Goal: Information Seeking & Learning: Understand process/instructions

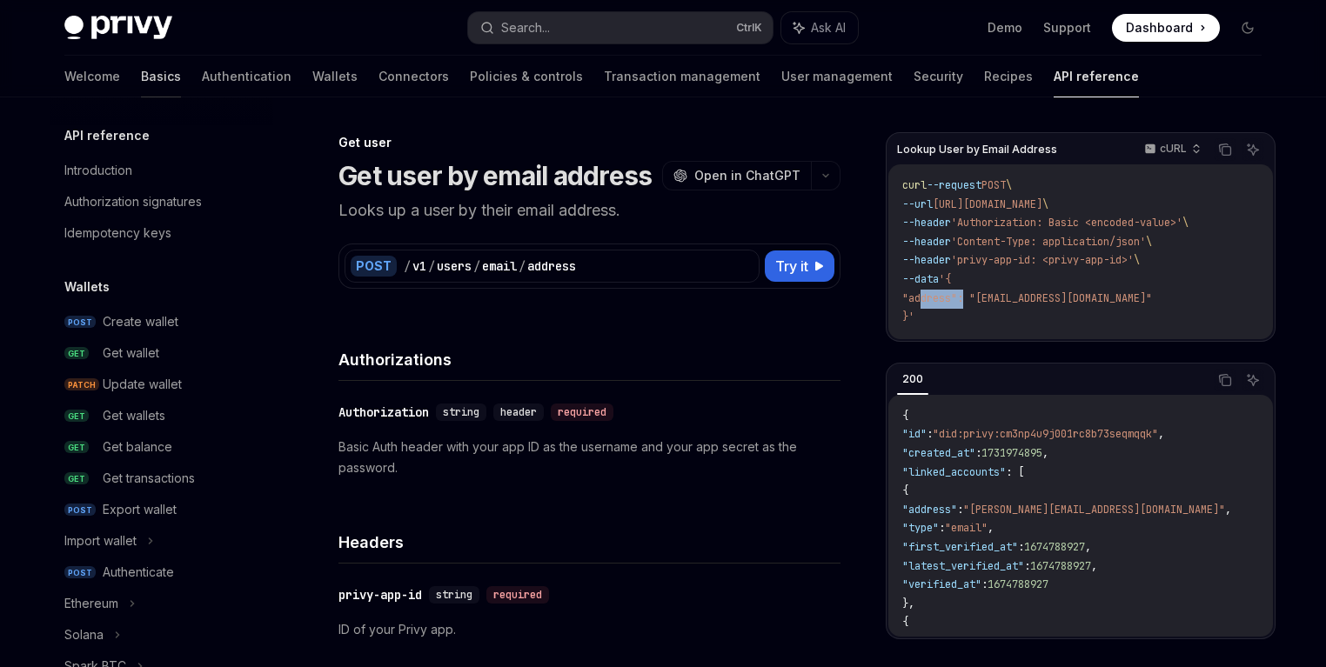
click at [141, 82] on link "Basics" at bounding box center [161, 77] width 40 height 42
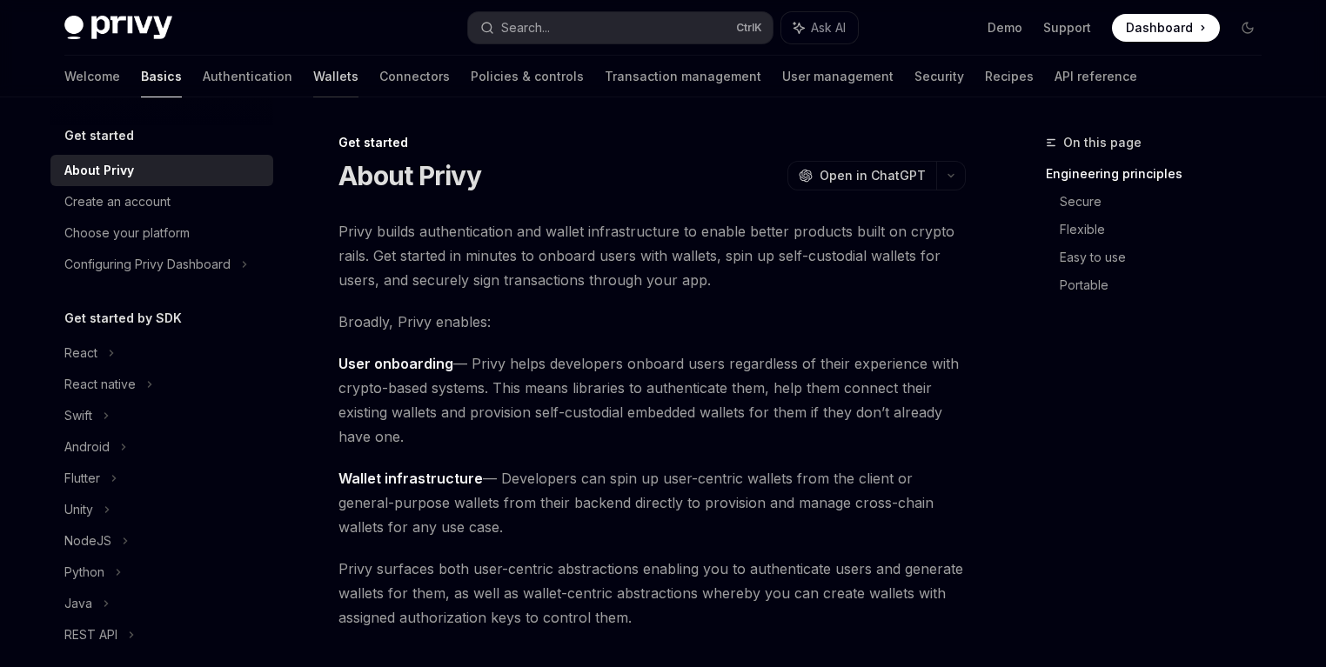
click at [313, 73] on link "Wallets" at bounding box center [335, 77] width 45 height 42
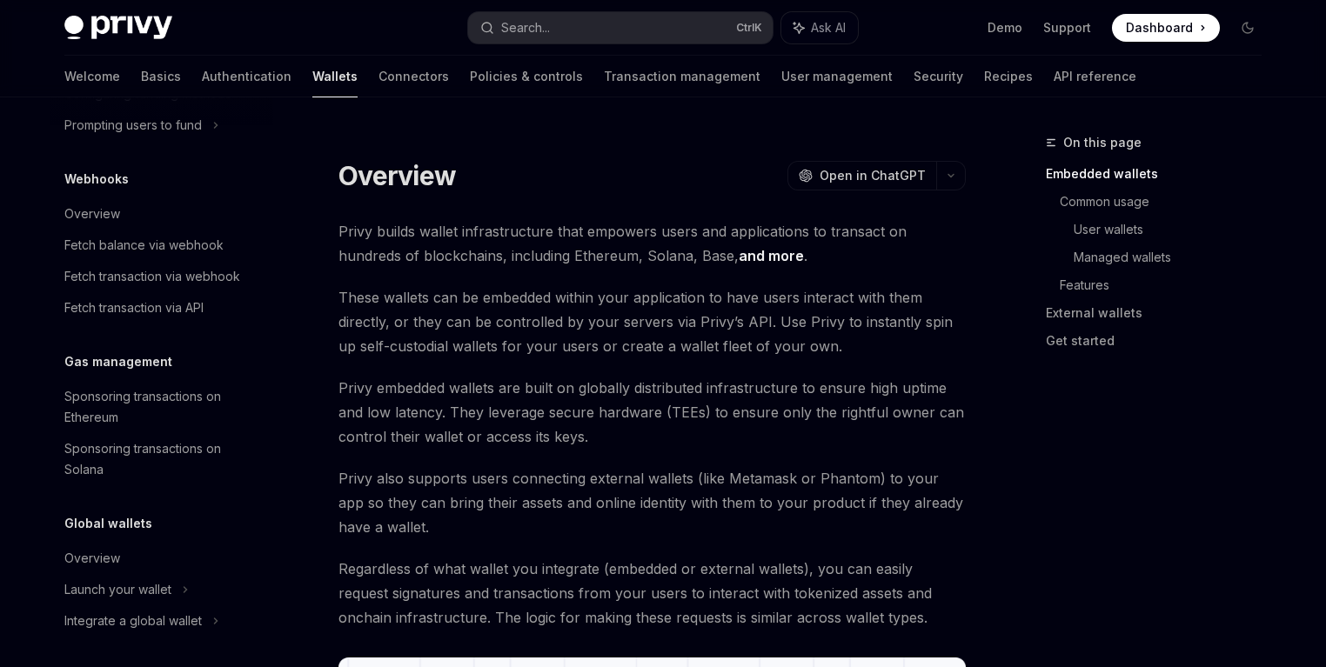
scroll to position [838, 0]
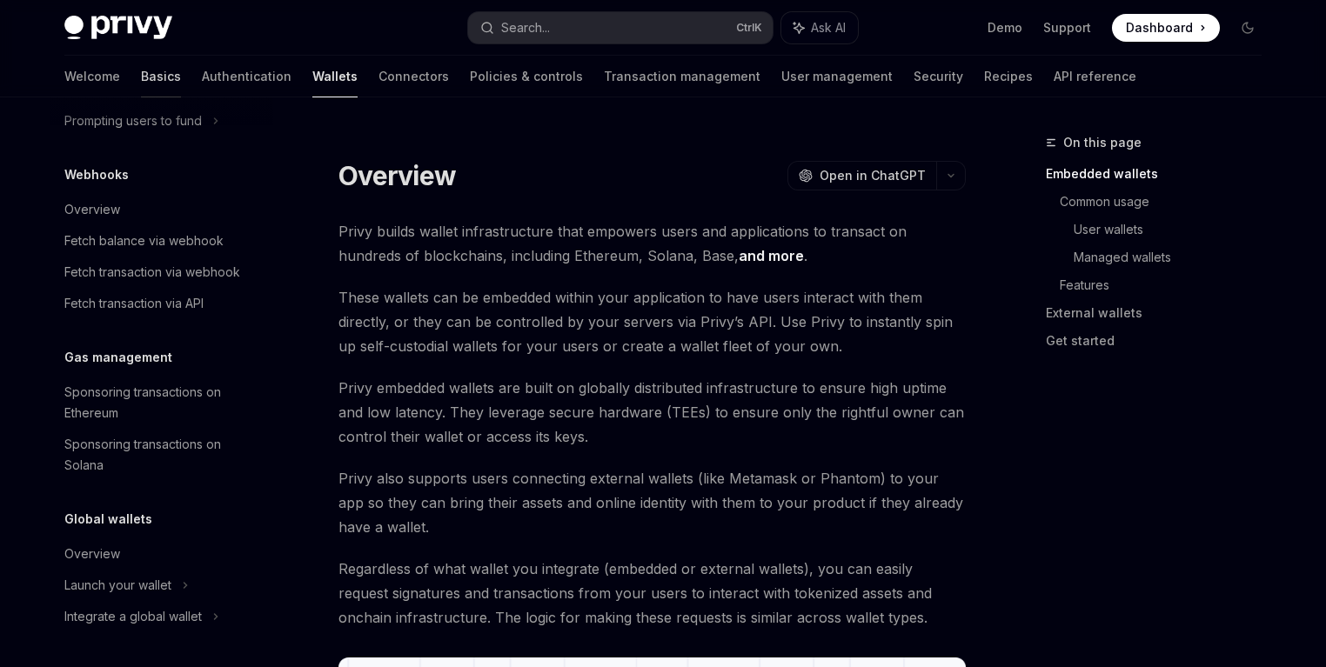
click at [141, 90] on link "Basics" at bounding box center [161, 77] width 40 height 42
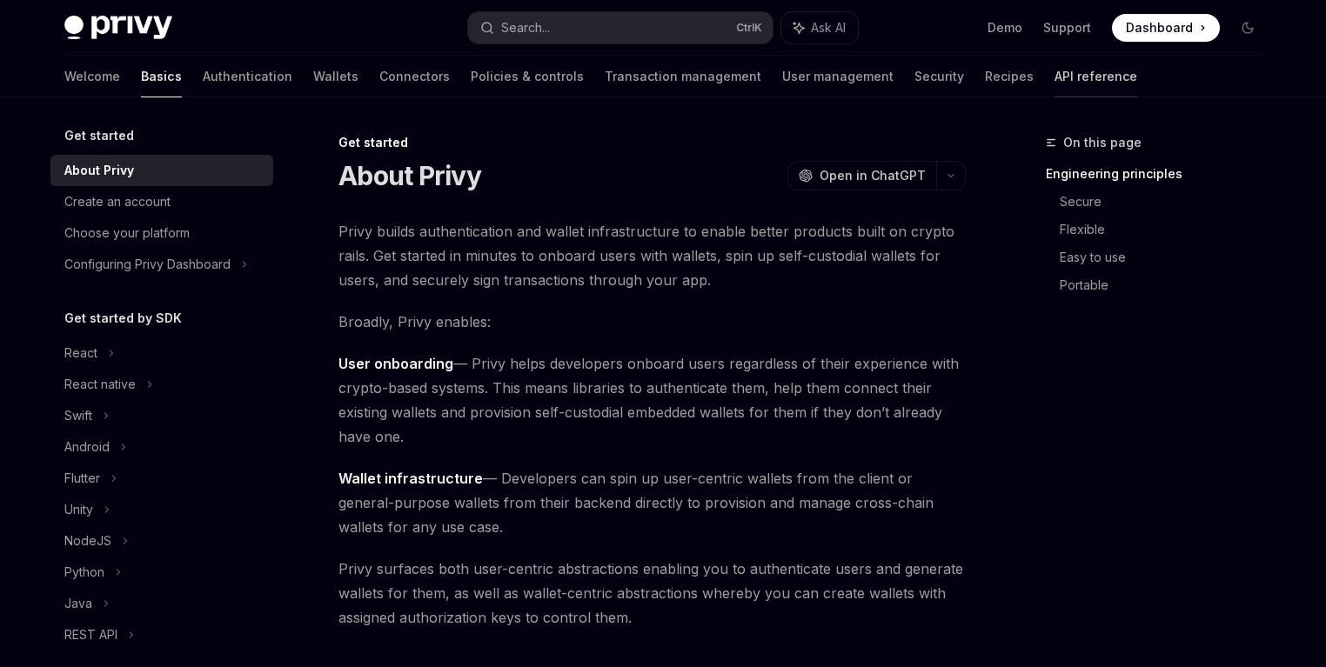
click at [1055, 78] on link "API reference" at bounding box center [1096, 77] width 83 height 42
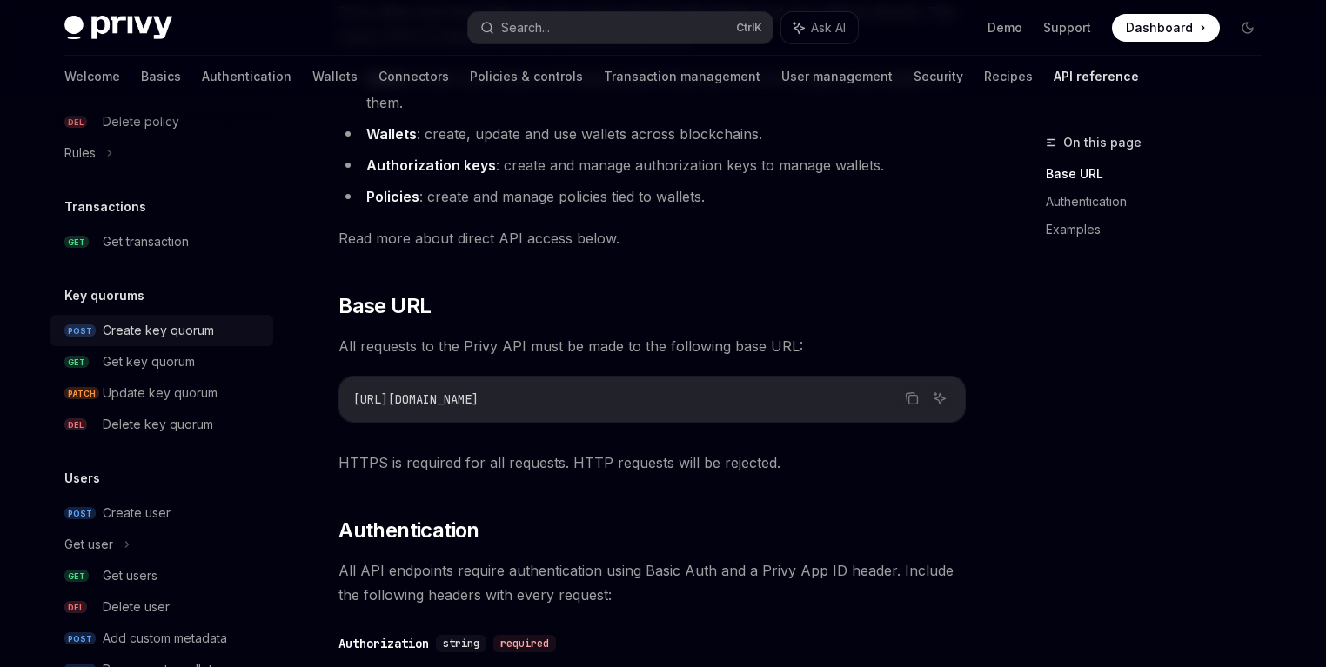
scroll to position [1130, 0]
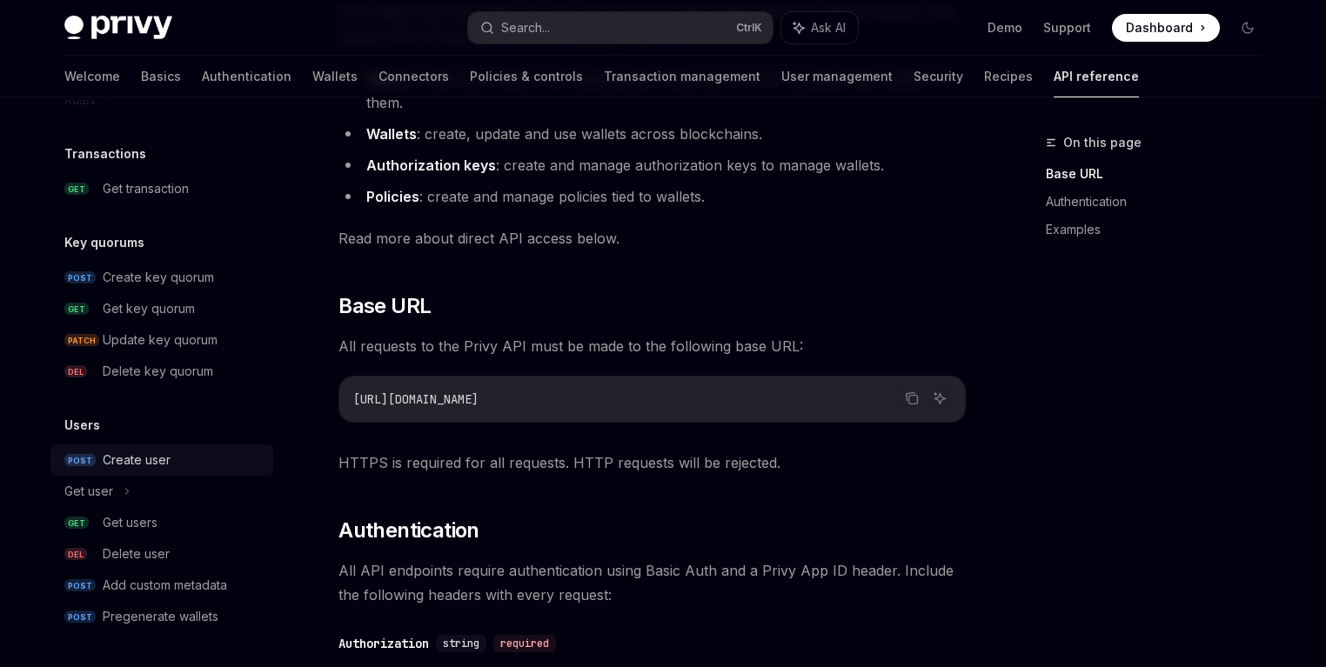
click at [164, 468] on div "Create user" at bounding box center [137, 460] width 68 height 21
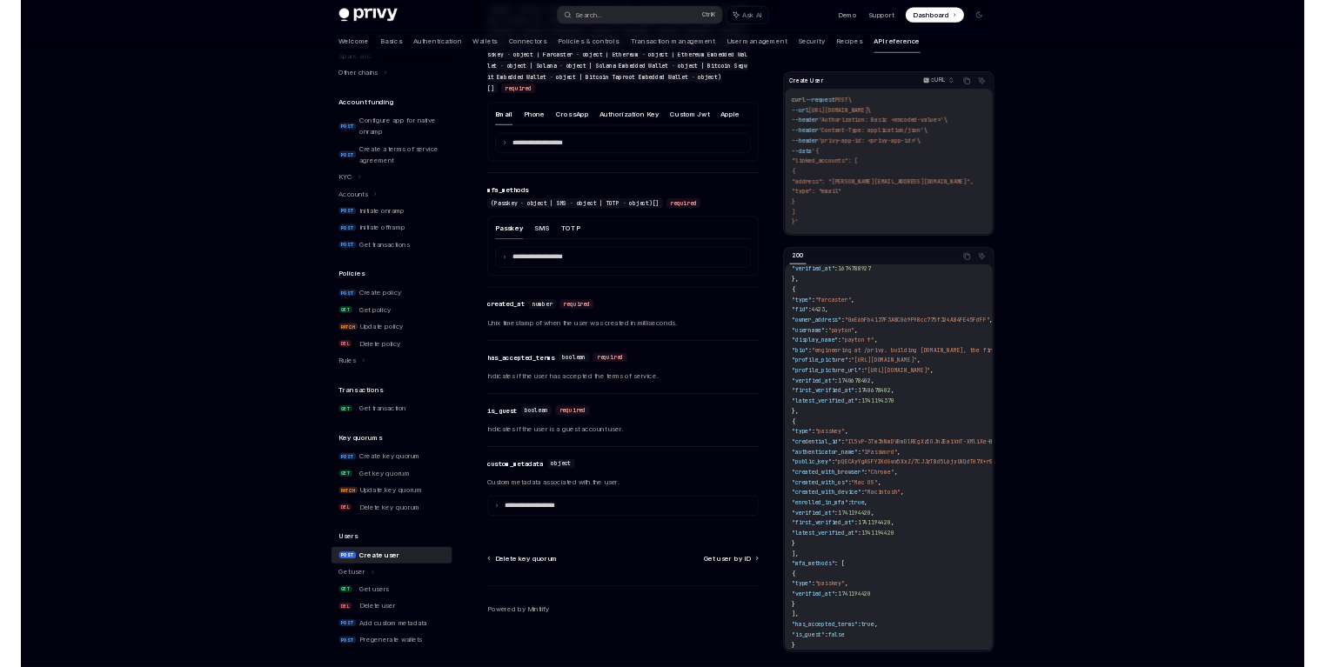
scroll to position [1130, 0]
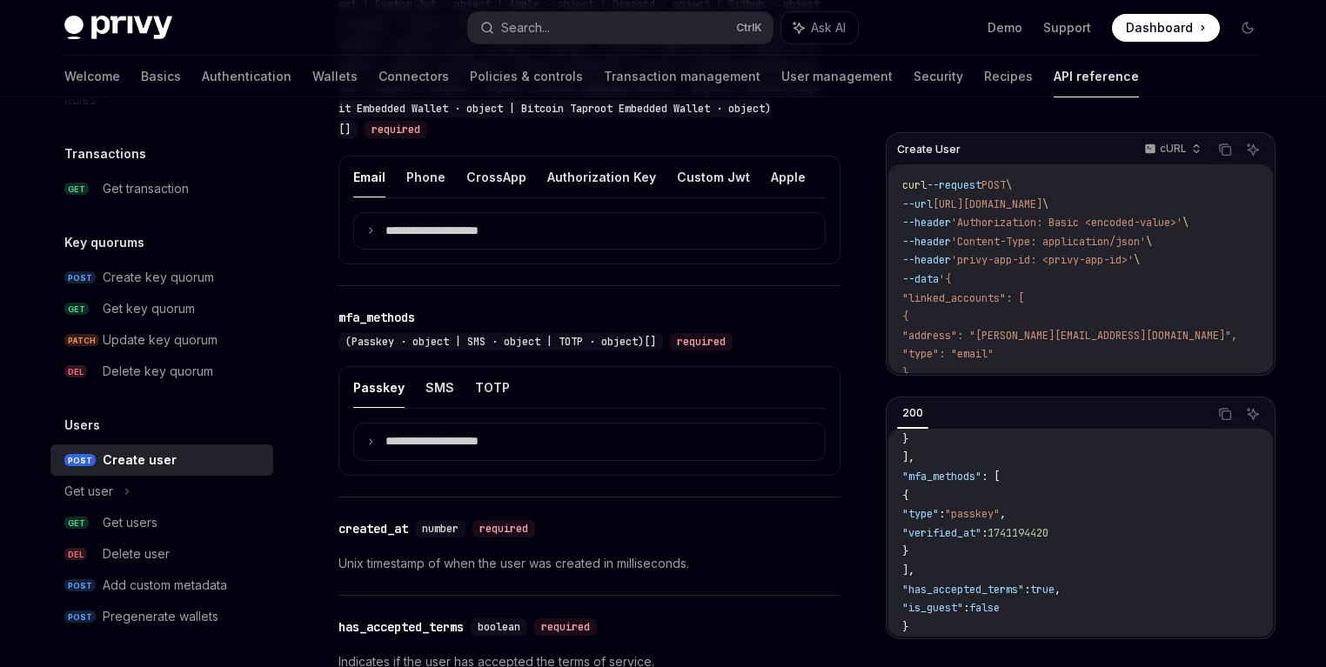
type textarea "*"
